Goal: Obtain resource: Obtain resource

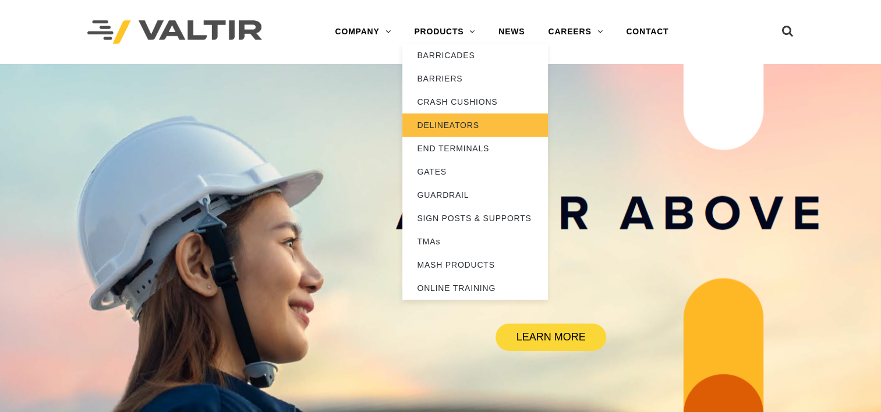
click at [456, 126] on link "DELINEATORS" at bounding box center [475, 125] width 146 height 23
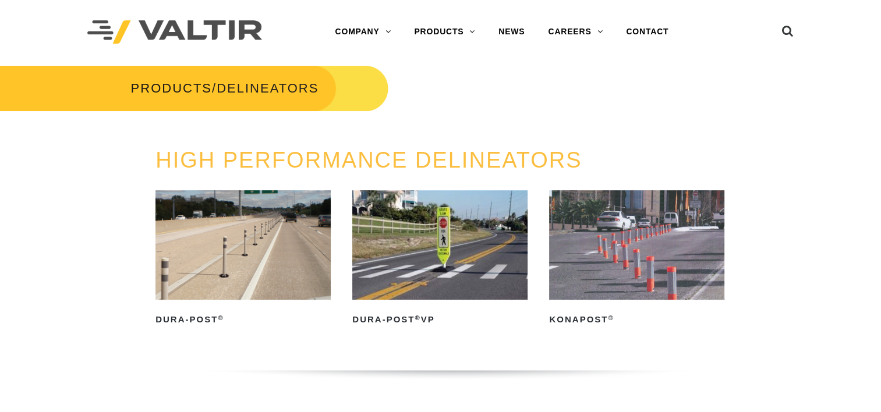
scroll to position [233, 0]
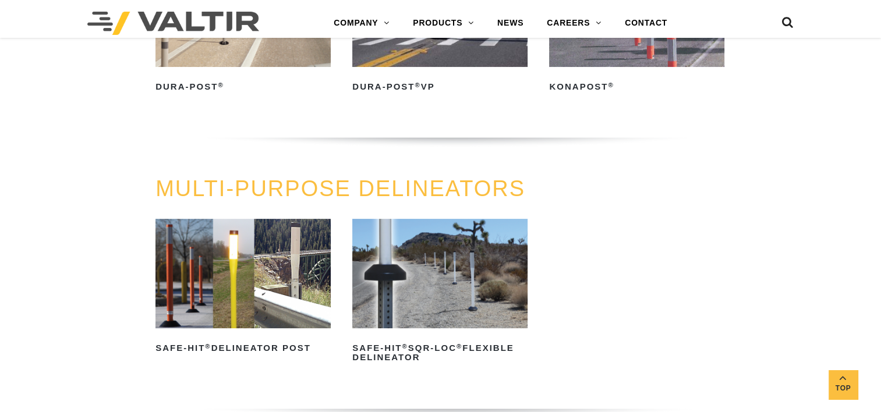
click at [263, 303] on img at bounding box center [242, 273] width 175 height 109
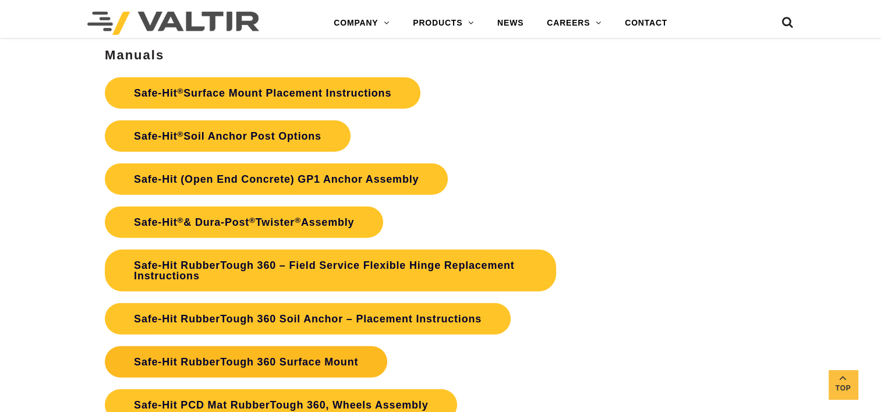
scroll to position [2620, 0]
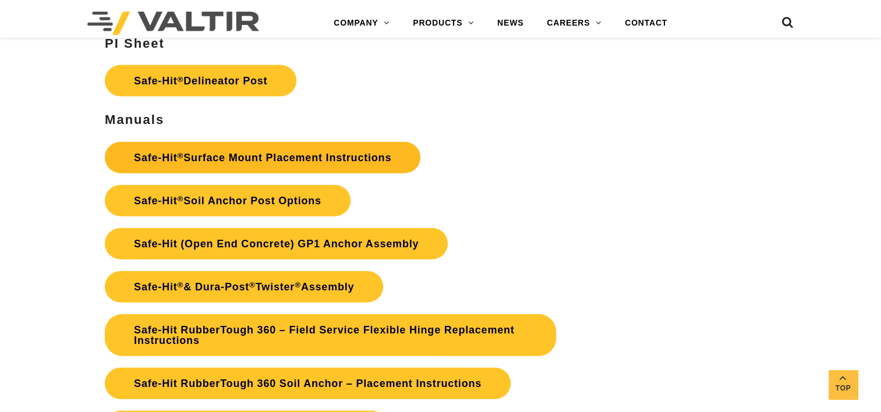
click at [268, 161] on link "Safe-Hit ® Surface Mount Placement Instructions" at bounding box center [263, 157] width 316 height 31
